Goal: Task Accomplishment & Management: Manage account settings

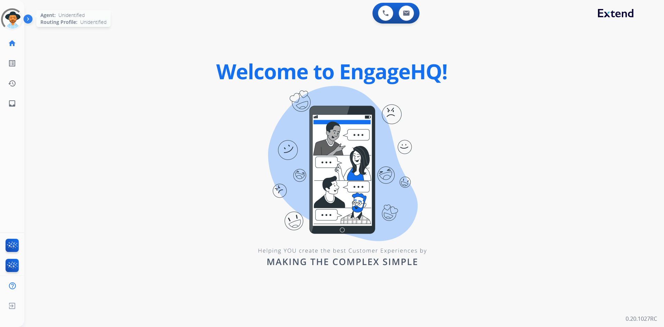
click at [13, 18] on div at bounding box center [12, 19] width 29 height 29
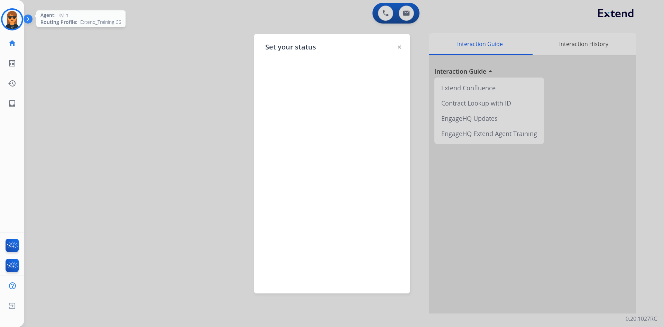
click at [13, 18] on img at bounding box center [11, 19] width 19 height 19
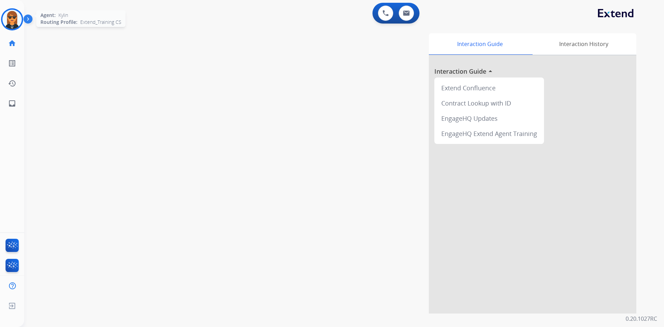
click at [17, 22] on img at bounding box center [11, 19] width 19 height 19
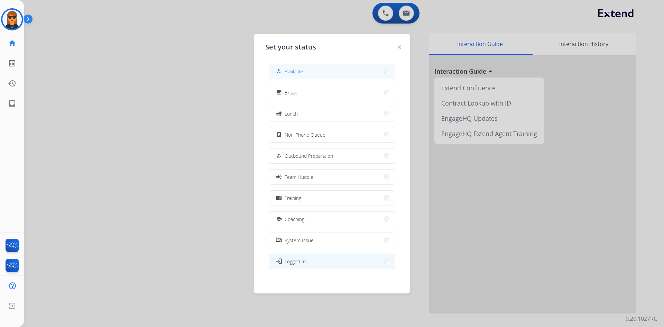
click at [331, 71] on button "how_to_reg Available" at bounding box center [332, 71] width 126 height 15
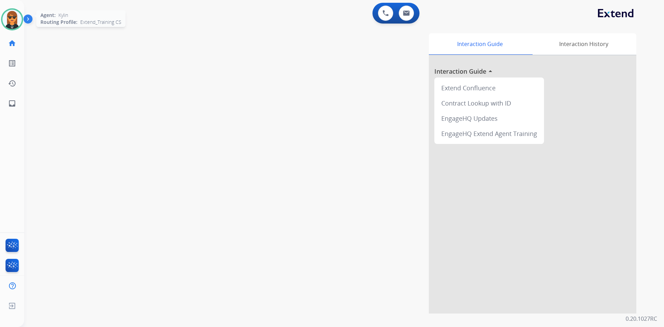
click at [7, 20] on img at bounding box center [11, 19] width 19 height 19
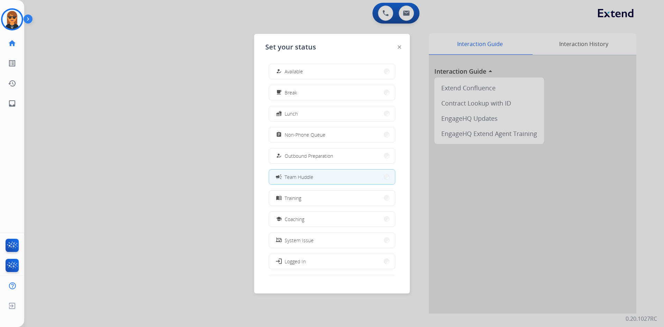
click at [178, 140] on div at bounding box center [332, 163] width 664 height 327
